Goal: Task Accomplishment & Management: Use online tool/utility

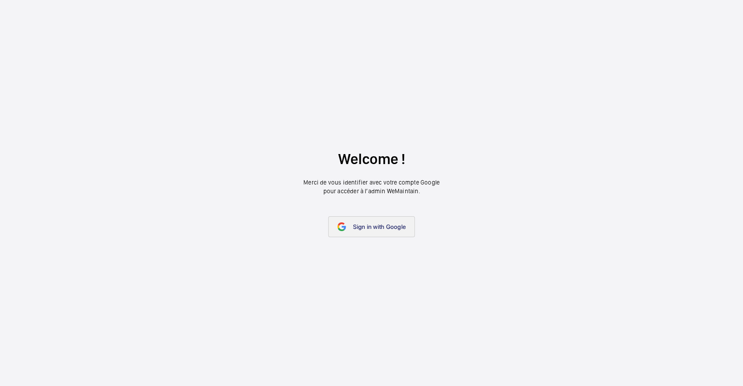
click at [355, 233] on link "Sign in with Google" at bounding box center [371, 226] width 87 height 21
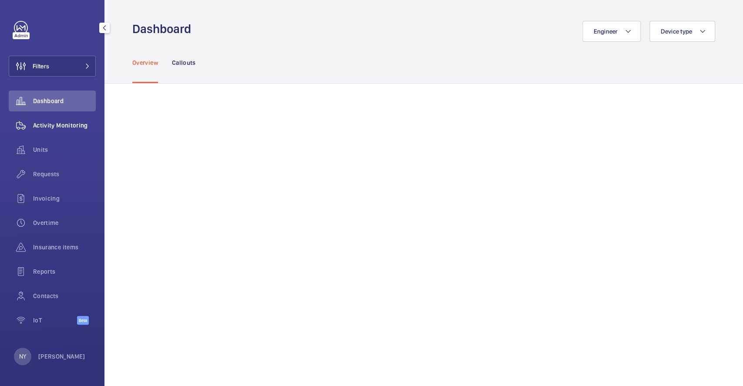
click at [53, 124] on span "Activity Monitoring" at bounding box center [64, 125] width 63 height 9
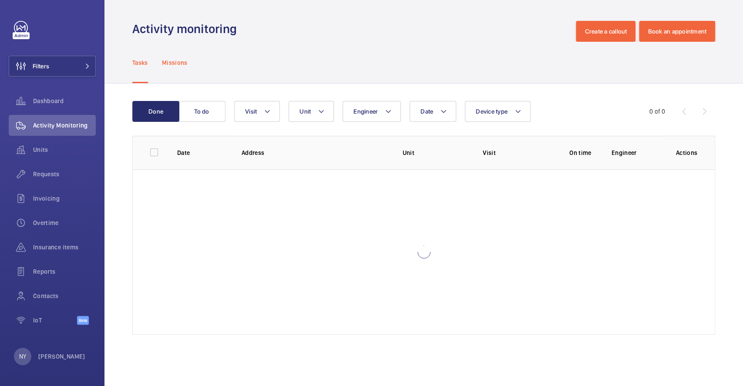
click at [187, 59] on p "Missions" at bounding box center [175, 62] width 26 height 9
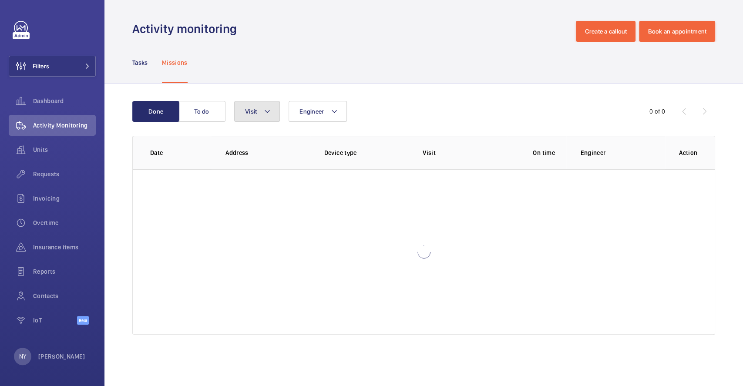
click at [271, 117] on button "Visit" at bounding box center [257, 111] width 46 height 21
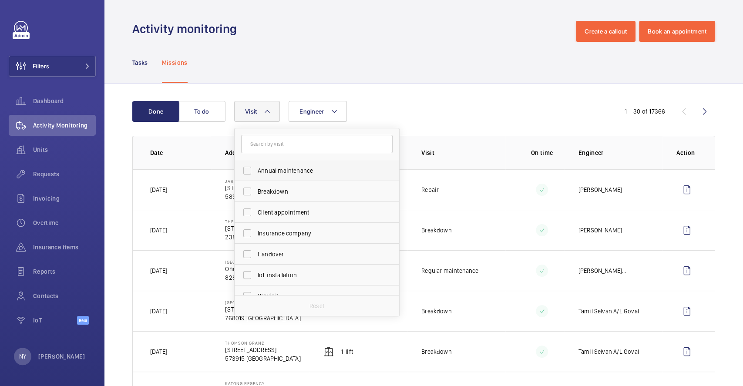
click at [272, 176] on label "Annual maintenance" at bounding box center [310, 170] width 151 height 21
click at [256, 176] on input "Annual maintenance" at bounding box center [246, 170] width 17 height 17
checkbox input "true"
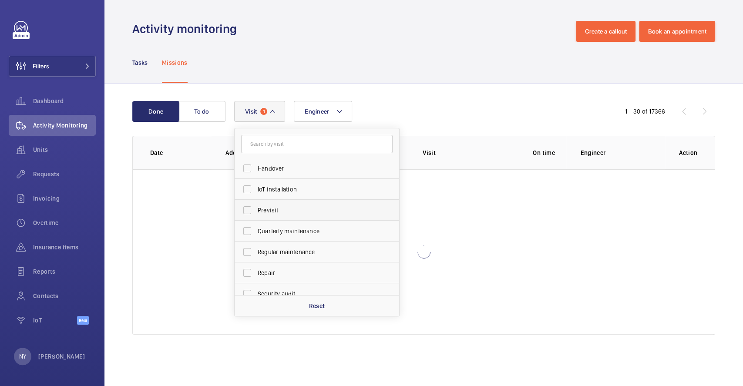
scroll to position [136, 0]
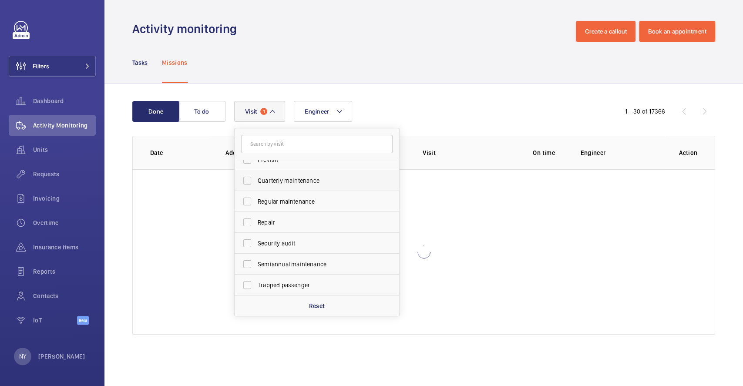
click at [275, 177] on span "Quarterly maintenance" at bounding box center [318, 180] width 120 height 9
click at [256, 177] on input "Quarterly maintenance" at bounding box center [246, 180] width 17 height 17
checkbox input "true"
click at [280, 199] on span "Regular maintenance" at bounding box center [318, 201] width 120 height 9
click at [256, 199] on input "Regular maintenance" at bounding box center [246, 201] width 17 height 17
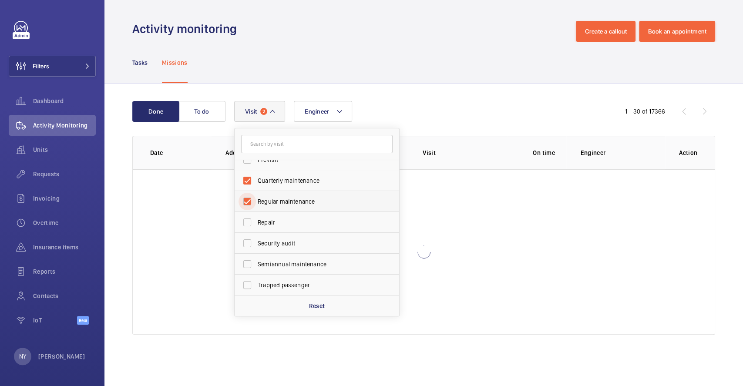
checkbox input "true"
click at [282, 266] on span "Semiannual maintenance" at bounding box center [318, 264] width 120 height 9
click at [256, 266] on input "Semiannual maintenance" at bounding box center [246, 263] width 17 height 17
checkbox input "true"
click at [375, 67] on div "Tasks Missions" at bounding box center [423, 62] width 583 height 41
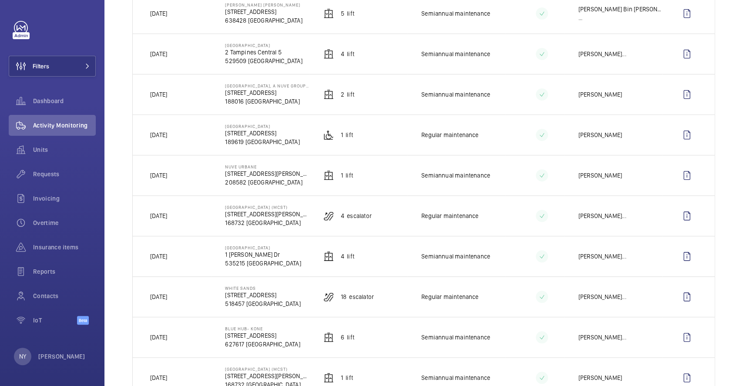
scroll to position [232, 0]
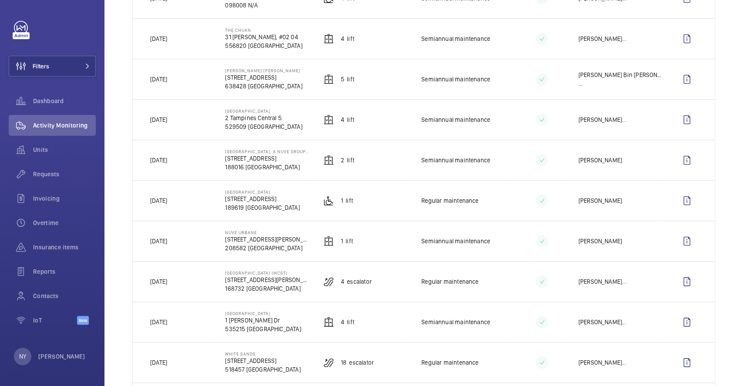
drag, startPoint x: 158, startPoint y: 160, endPoint x: 193, endPoint y: 154, distance: 36.2
click at [193, 154] on td "[DATE]" at bounding box center [172, 160] width 78 height 40
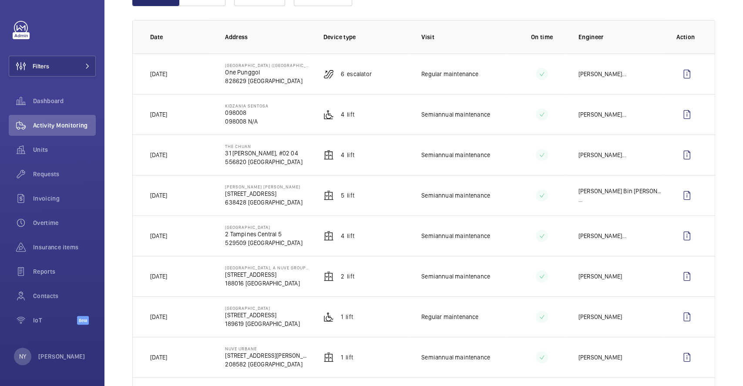
drag, startPoint x: 160, startPoint y: 154, endPoint x: 181, endPoint y: 154, distance: 20.9
click at [181, 154] on td "[DATE]" at bounding box center [172, 154] width 78 height 40
drag, startPoint x: 157, startPoint y: 110, endPoint x: 201, endPoint y: 53, distance: 72.2
click at [0, 0] on tr "[DATE] Kidzania Sentosa 098008 098008 N/A 4 Lift Semiannual maintenance [PERSON…" at bounding box center [0, 0] width 0 height 0
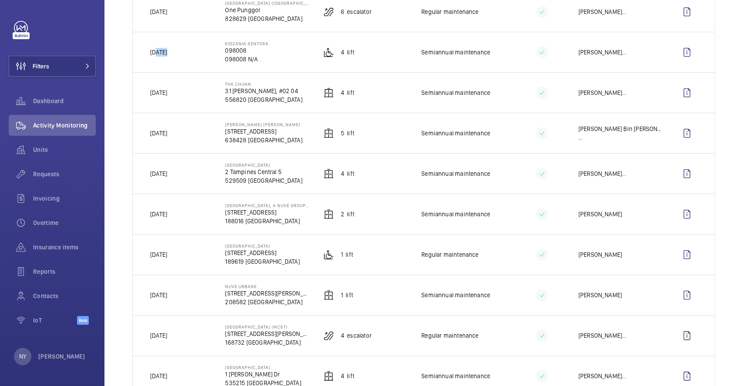
scroll to position [174, 0]
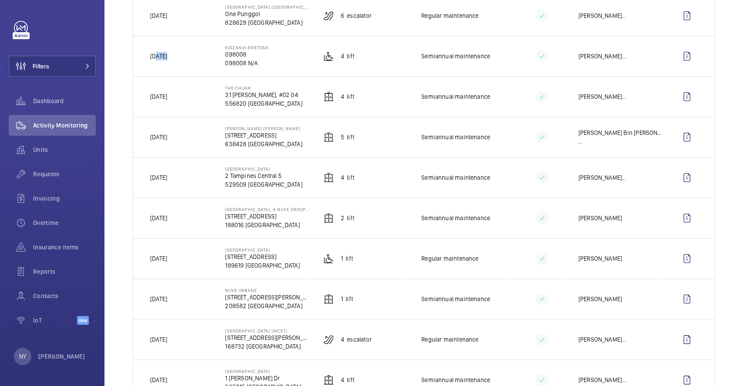
drag, startPoint x: 160, startPoint y: 138, endPoint x: 193, endPoint y: 143, distance: 33.0
click at [193, 143] on td "[DATE]" at bounding box center [172, 137] width 78 height 40
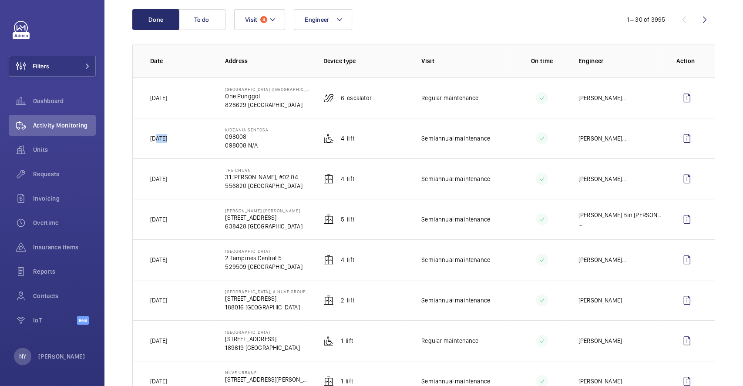
scroll to position [58, 0]
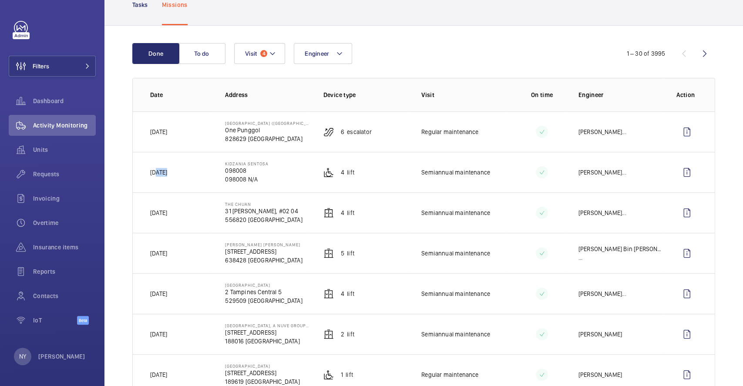
drag, startPoint x: 222, startPoint y: 202, endPoint x: 255, endPoint y: 205, distance: 32.8
click at [255, 205] on td "The Chuan 31 [PERSON_NAME], #02 04 556820 [GEOGRAPHIC_DATA]" at bounding box center [260, 212] width 98 height 40
copy p "The Chuan"
click at [685, 210] on wm-front-icon-button at bounding box center [686, 212] width 21 height 21
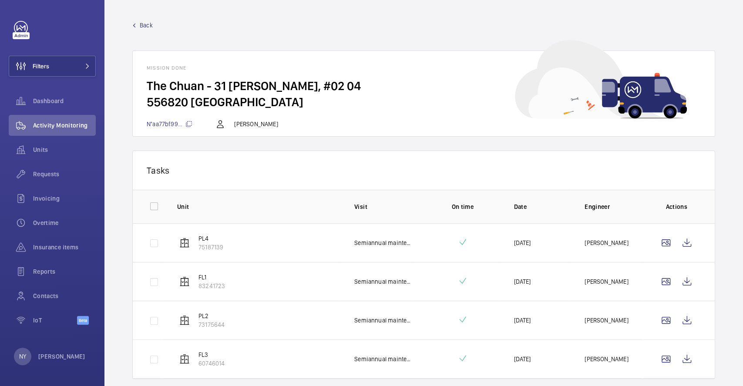
scroll to position [27, 0]
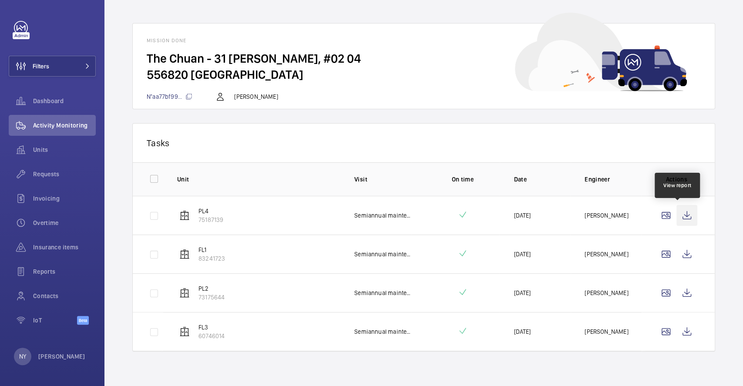
click at [679, 218] on wm-front-icon-button at bounding box center [686, 215] width 21 height 21
click at [693, 256] on td at bounding box center [677, 254] width 73 height 39
click at [686, 255] on wm-front-icon-button at bounding box center [686, 254] width 21 height 21
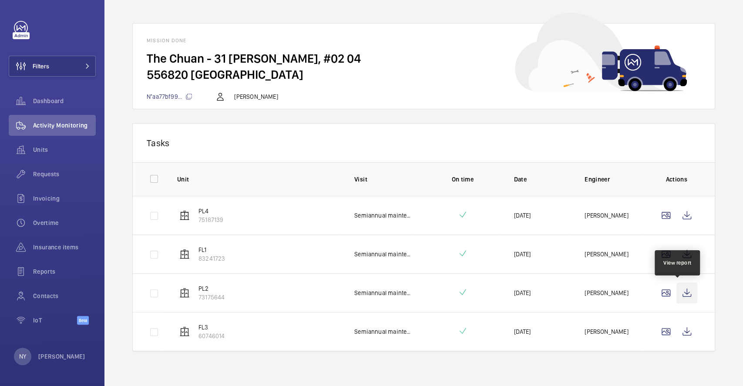
click at [676, 291] on wm-front-icon-button at bounding box center [686, 292] width 21 height 21
click at [675, 319] on td at bounding box center [677, 331] width 73 height 39
click at [677, 335] on wm-front-icon-button at bounding box center [686, 331] width 21 height 21
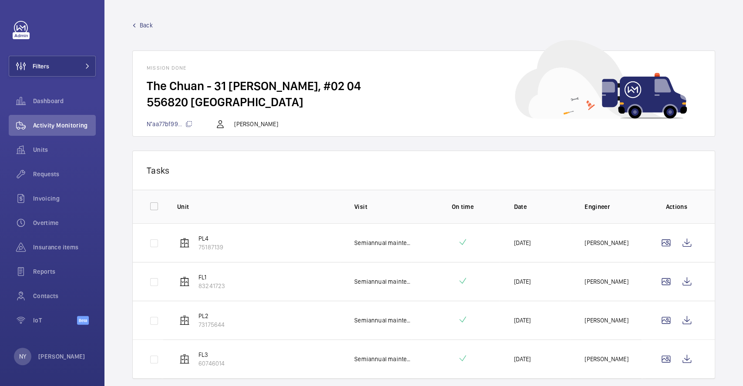
click at [150, 26] on span "Back" at bounding box center [146, 25] width 13 height 9
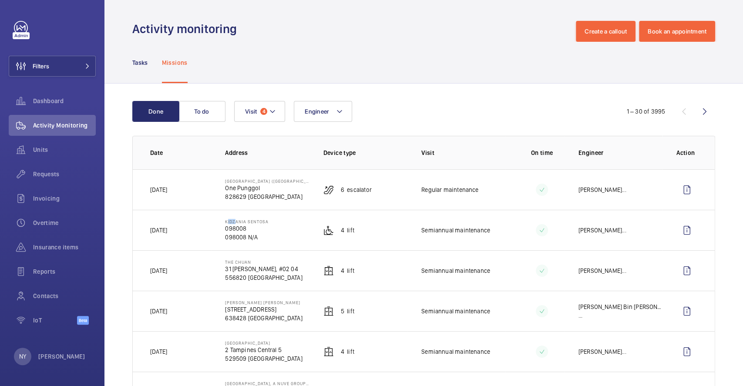
drag, startPoint x: 223, startPoint y: 220, endPoint x: 232, endPoint y: 220, distance: 9.1
click at [232, 220] on p "Kidzania Sentosa" at bounding box center [247, 221] width 44 height 5
drag, startPoint x: 679, startPoint y: 232, endPoint x: 675, endPoint y: 236, distance: 5.6
click at [676, 236] on wm-front-icon-button at bounding box center [686, 230] width 21 height 21
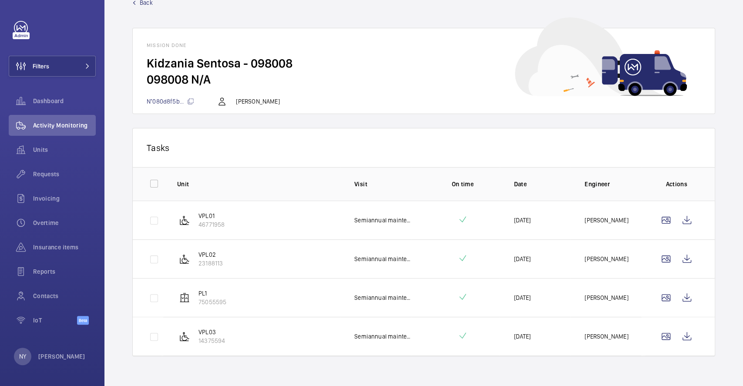
scroll to position [27, 0]
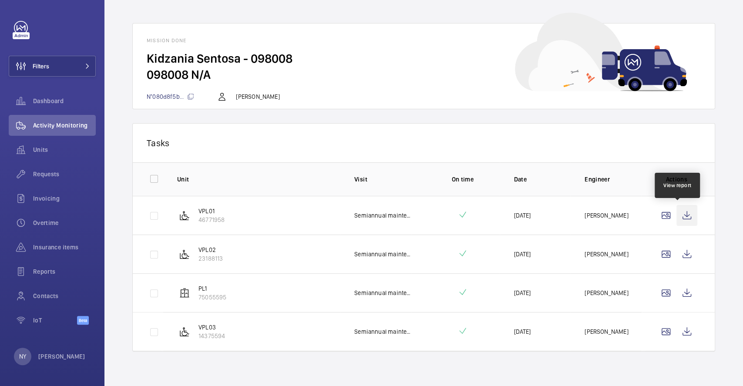
click at [682, 212] on wm-front-icon-button at bounding box center [686, 215] width 21 height 21
click at [677, 249] on wm-front-icon-button at bounding box center [686, 254] width 21 height 21
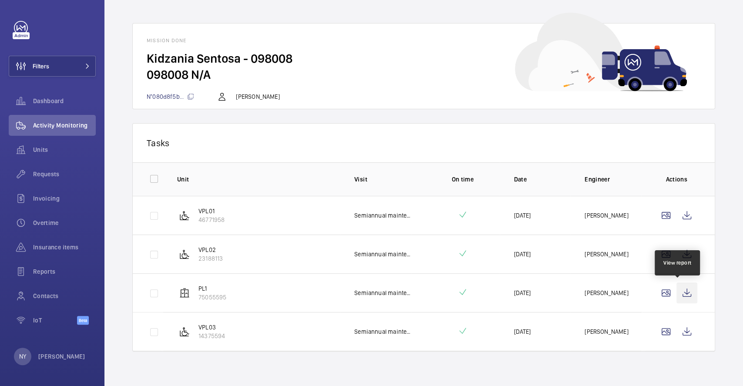
click at [676, 299] on wm-front-icon-button at bounding box center [686, 292] width 21 height 21
click at [676, 325] on wm-front-icon-button at bounding box center [686, 331] width 21 height 21
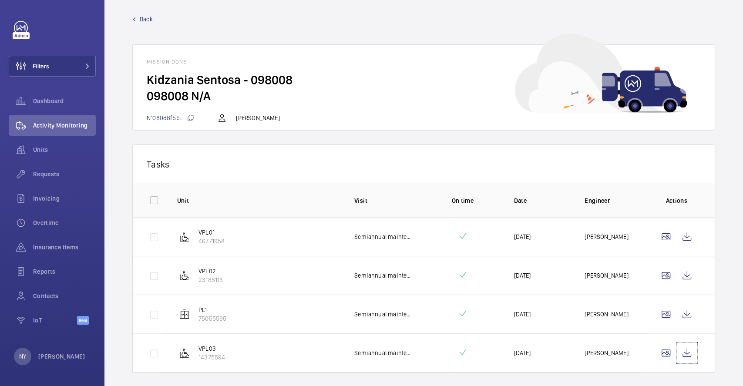
scroll to position [0, 0]
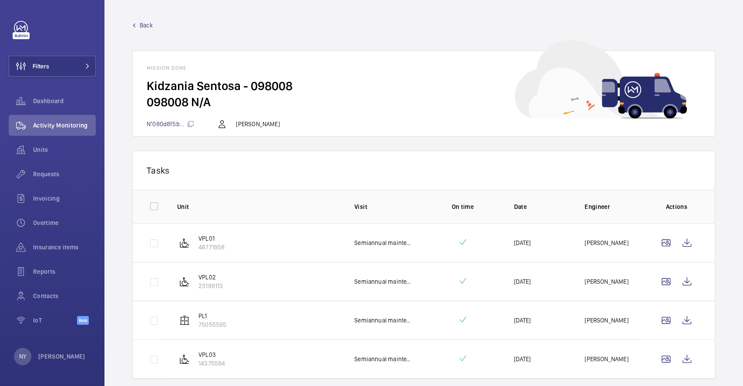
click at [150, 22] on span "Back" at bounding box center [146, 25] width 13 height 9
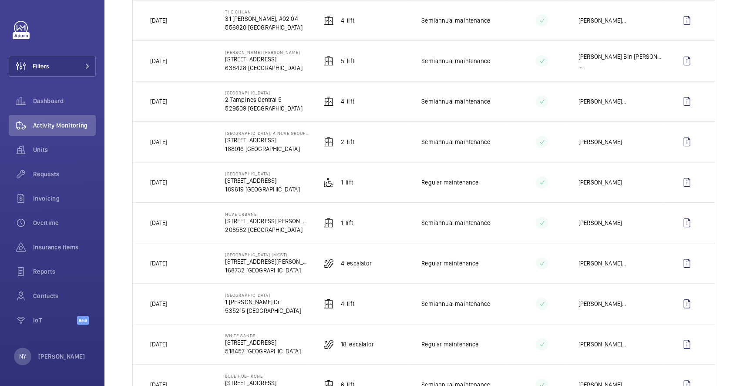
scroll to position [232, 0]
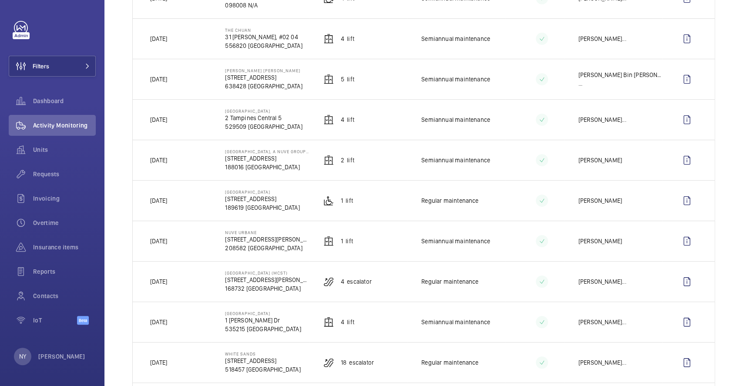
drag, startPoint x: 164, startPoint y: 162, endPoint x: 174, endPoint y: 161, distance: 10.5
click at [167, 161] on p "[DATE]" at bounding box center [158, 160] width 17 height 9
drag, startPoint x: 158, startPoint y: 39, endPoint x: 181, endPoint y: 42, distance: 23.3
click at [181, 42] on td "[DATE]" at bounding box center [172, 38] width 78 height 40
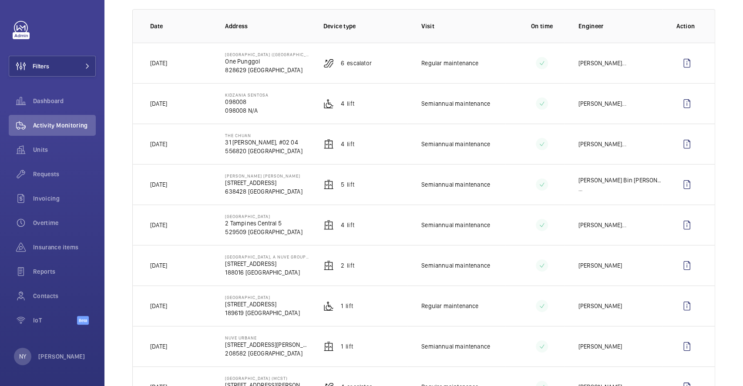
scroll to position [0, 0]
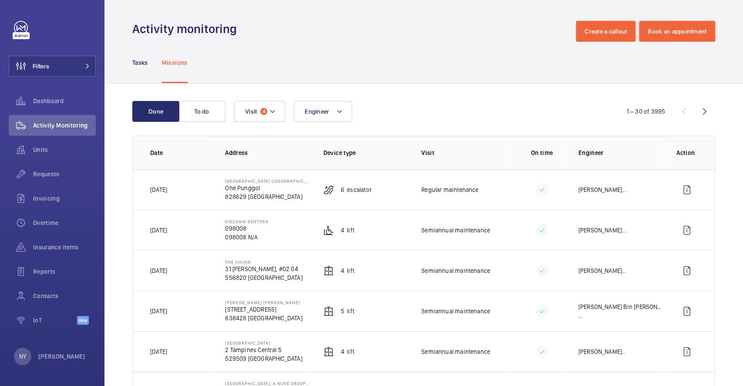
drag, startPoint x: 161, startPoint y: 232, endPoint x: 183, endPoint y: 232, distance: 22.2
click at [183, 232] on td "[DATE]" at bounding box center [172, 230] width 78 height 40
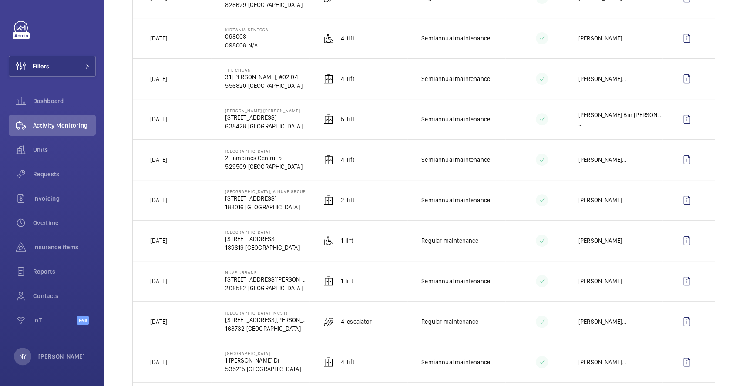
scroll to position [174, 0]
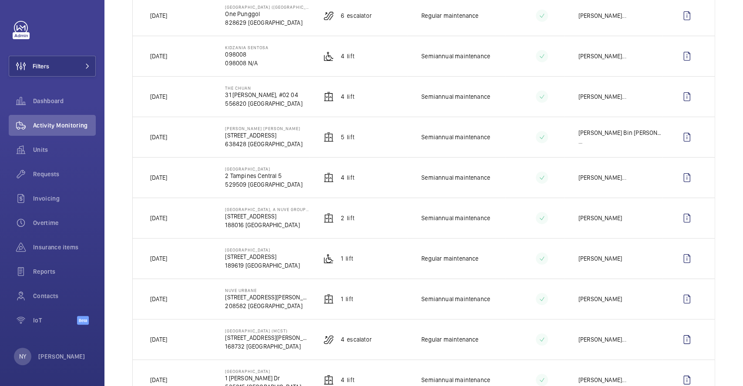
drag, startPoint x: 164, startPoint y: 176, endPoint x: 194, endPoint y: 176, distance: 29.2
click at [194, 176] on td "[DATE]" at bounding box center [172, 177] width 78 height 40
drag, startPoint x: 165, startPoint y: 217, endPoint x: 201, endPoint y: 220, distance: 35.8
click at [201, 220] on td "[DATE]" at bounding box center [172, 218] width 78 height 40
drag, startPoint x: 166, startPoint y: 99, endPoint x: 178, endPoint y: 98, distance: 11.8
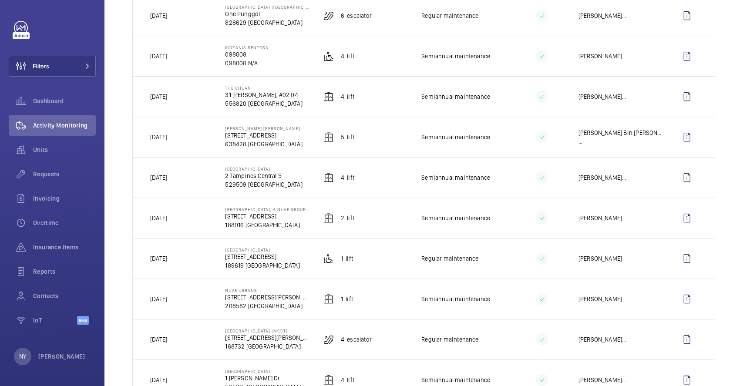
click at [178, 98] on td "[DATE]" at bounding box center [172, 96] width 78 height 40
drag, startPoint x: 162, startPoint y: 217, endPoint x: 166, endPoint y: 215, distance: 4.5
click at [166, 216] on p "[DATE]" at bounding box center [158, 218] width 17 height 9
drag, startPoint x: 164, startPoint y: 95, endPoint x: 172, endPoint y: 89, distance: 9.6
click at [171, 91] on td "[DATE]" at bounding box center [172, 96] width 78 height 40
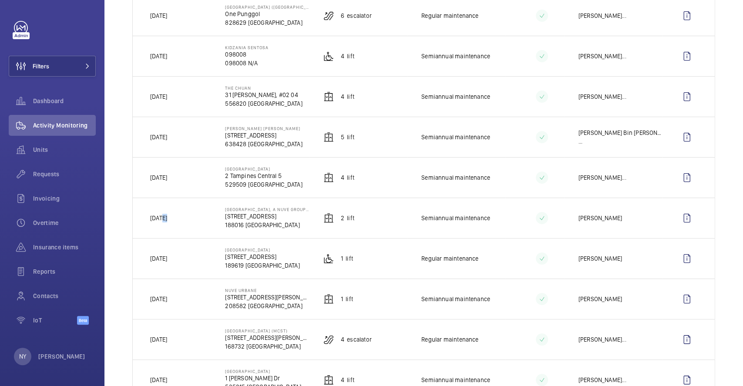
drag, startPoint x: 160, startPoint y: 50, endPoint x: 169, endPoint y: 54, distance: 9.2
click at [169, 54] on td "[DATE]" at bounding box center [172, 56] width 78 height 40
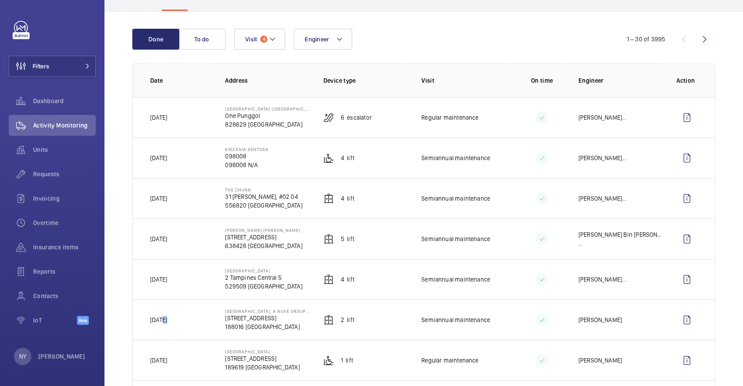
scroll to position [0, 0]
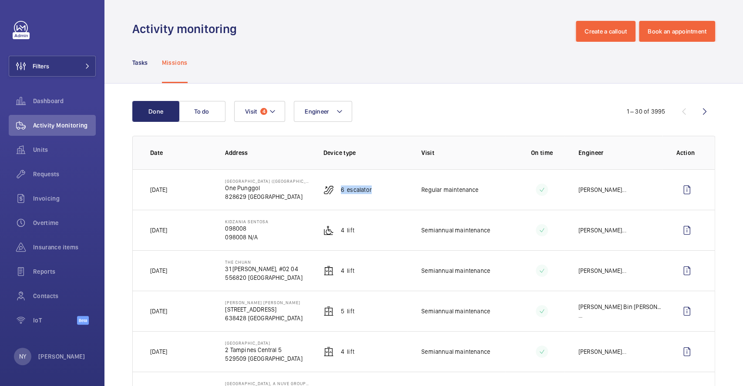
drag, startPoint x: 338, startPoint y: 191, endPoint x: 392, endPoint y: 191, distance: 54.4
click at [392, 191] on td "6 Escalator" at bounding box center [358, 189] width 98 height 40
copy p "6 Escalator"
click at [29, 353] on div "NY" at bounding box center [22, 356] width 17 height 17
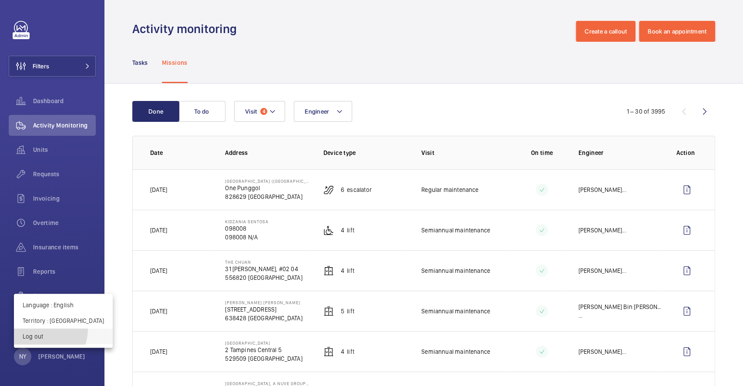
click at [38, 329] on button "Log out" at bounding box center [63, 337] width 99 height 16
